Goal: Task Accomplishment & Management: Manage account settings

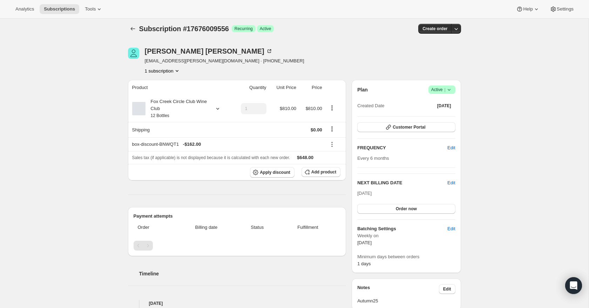
scroll to position [3, 0]
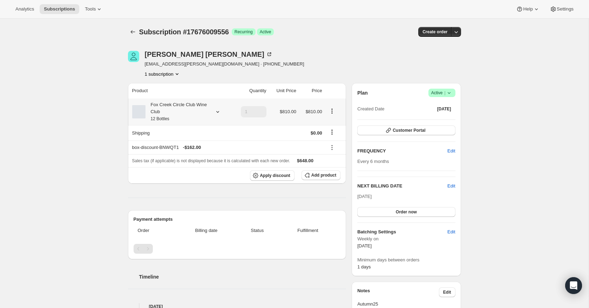
click at [216, 112] on icon at bounding box center [217, 111] width 7 height 7
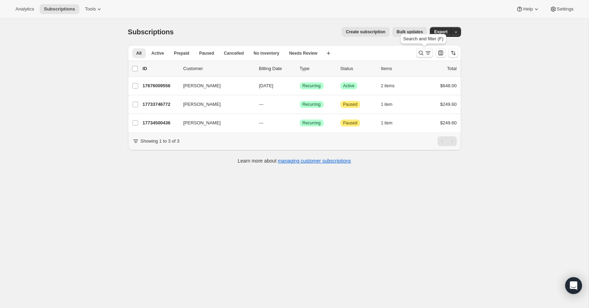
click at [424, 52] on icon "Search and filter results" at bounding box center [427, 52] width 7 height 7
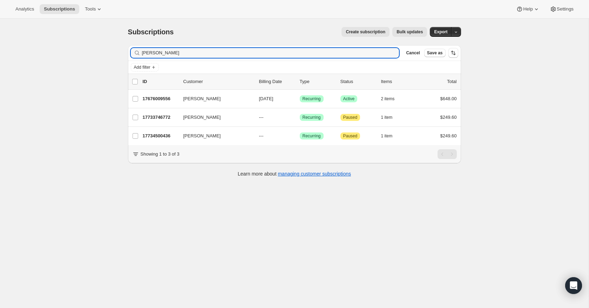
drag, startPoint x: 163, startPoint y: 53, endPoint x: 130, endPoint y: 53, distance: 33.3
click at [130, 53] on div "Filter subscribers crick Clear Cancel Save as" at bounding box center [294, 52] width 333 height 15
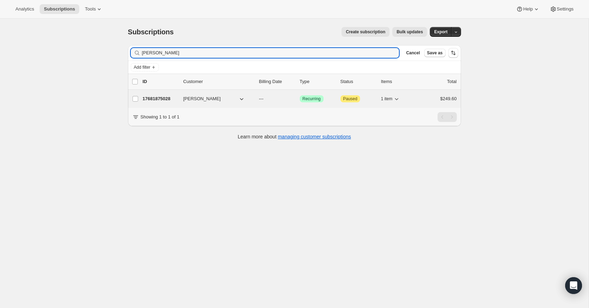
type input "Peter Woj"
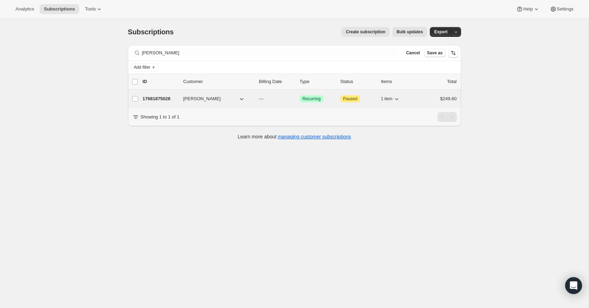
click at [152, 97] on p "17681875028" at bounding box center [160, 98] width 35 height 7
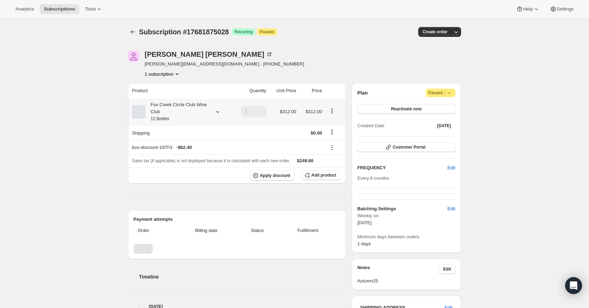
click at [217, 113] on icon at bounding box center [217, 111] width 7 height 7
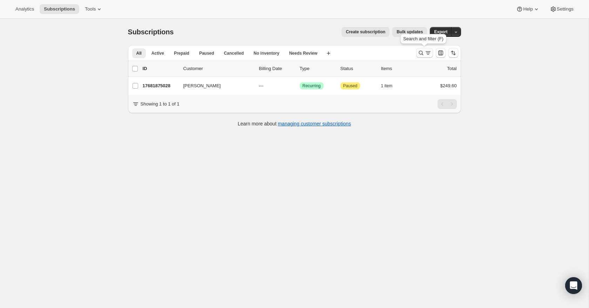
click at [425, 55] on icon "Search and filter results" at bounding box center [427, 52] width 7 height 7
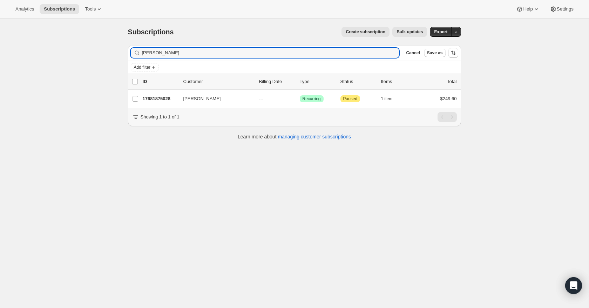
drag, startPoint x: 175, startPoint y: 54, endPoint x: 127, endPoint y: 46, distance: 48.7
click at [127, 46] on div "Filter subscribers Peter Woj Clear Cancel Save as Add filter 0 selected Update …" at bounding box center [291, 94] width 339 height 108
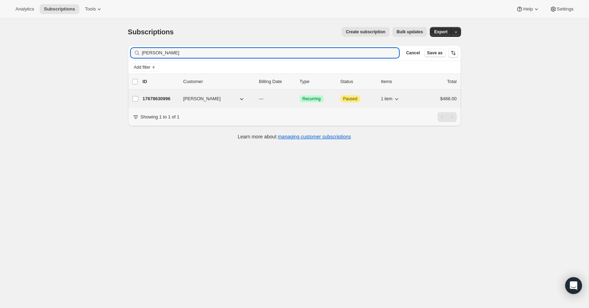
type input "andrew Johnston"
click at [164, 100] on p "17678630996" at bounding box center [160, 98] width 35 height 7
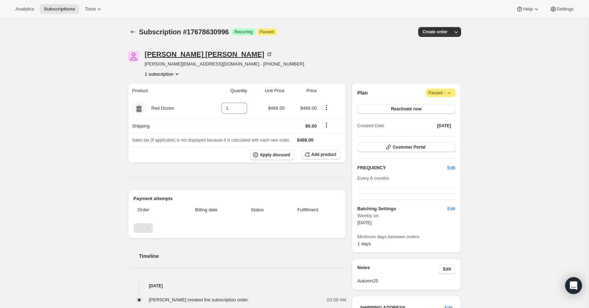
click at [269, 53] on icon at bounding box center [270, 54] width 2 height 2
